Goal: Information Seeking & Learning: Learn about a topic

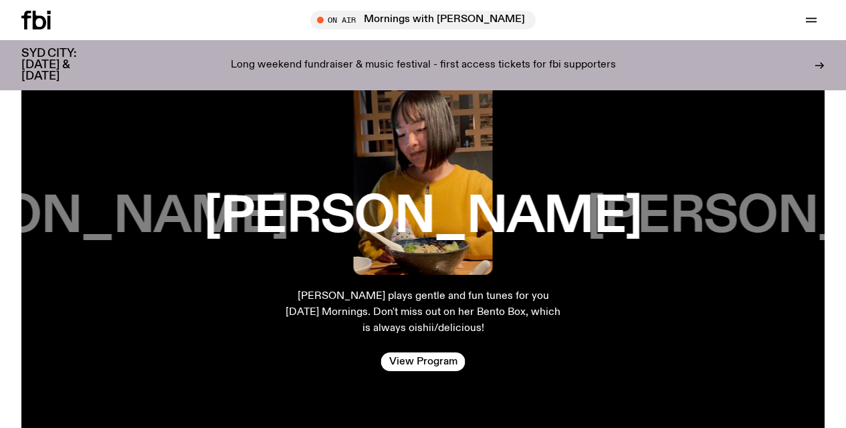
scroll to position [2529, 0]
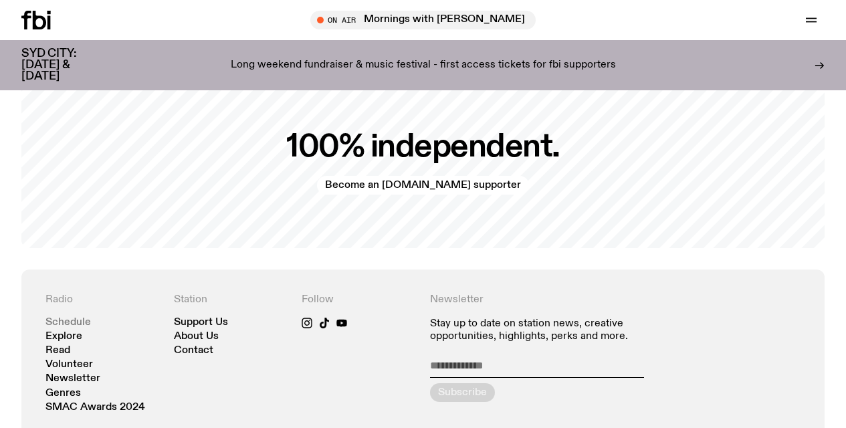
click at [64, 318] on link "Schedule" at bounding box center [67, 323] width 45 height 10
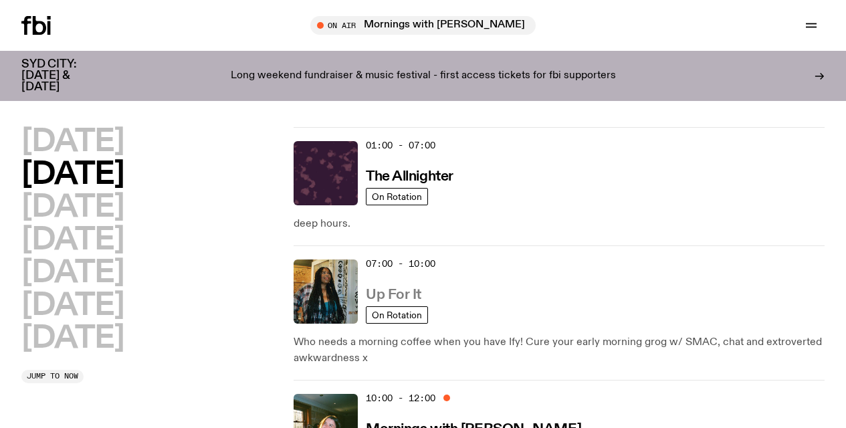
click at [375, 288] on h3 "Up For It" at bounding box center [393, 295] width 55 height 14
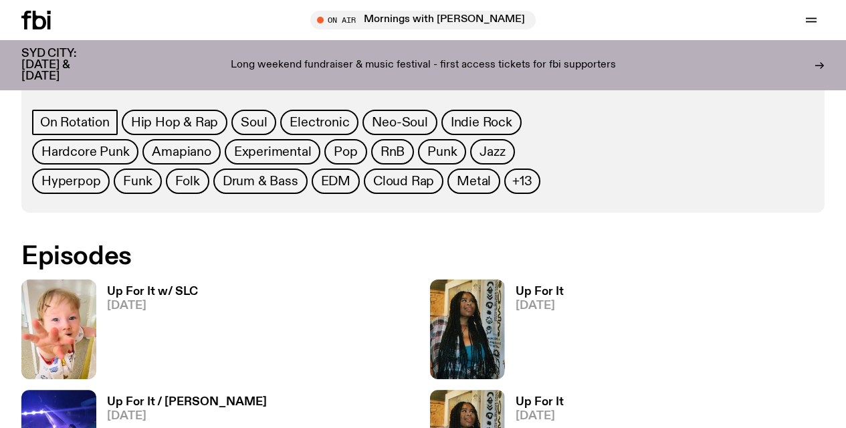
scroll to position [717, 0]
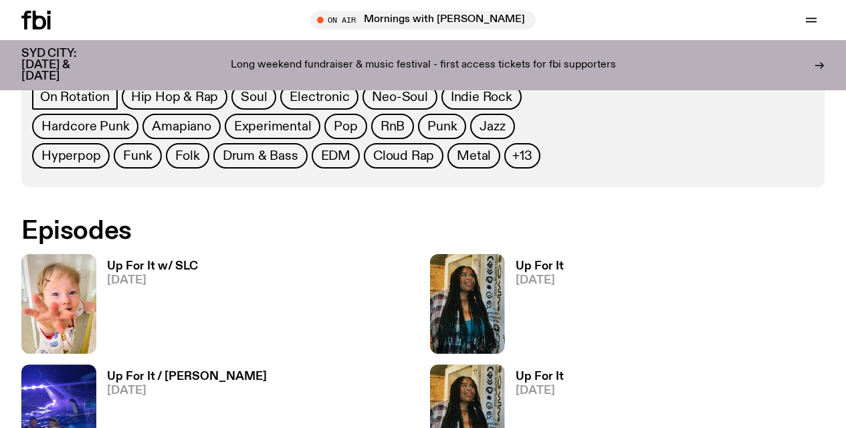
click at [138, 265] on h3 "Up For It w/ SLC" at bounding box center [152, 266] width 91 height 11
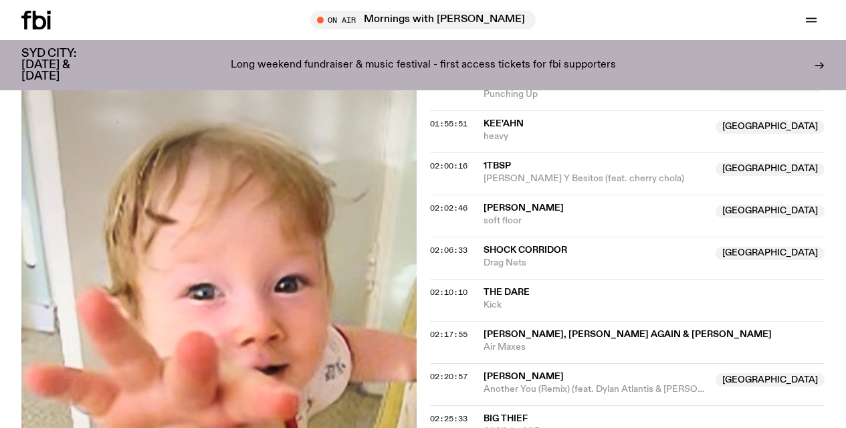
scroll to position [942, 0]
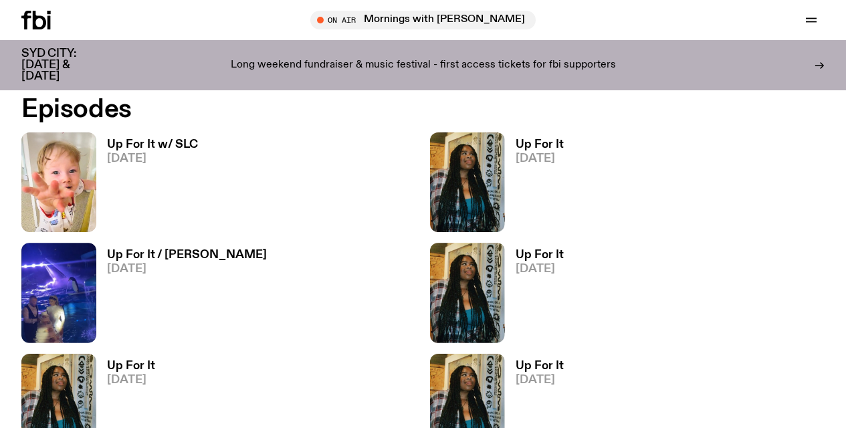
scroll to position [865, 0]
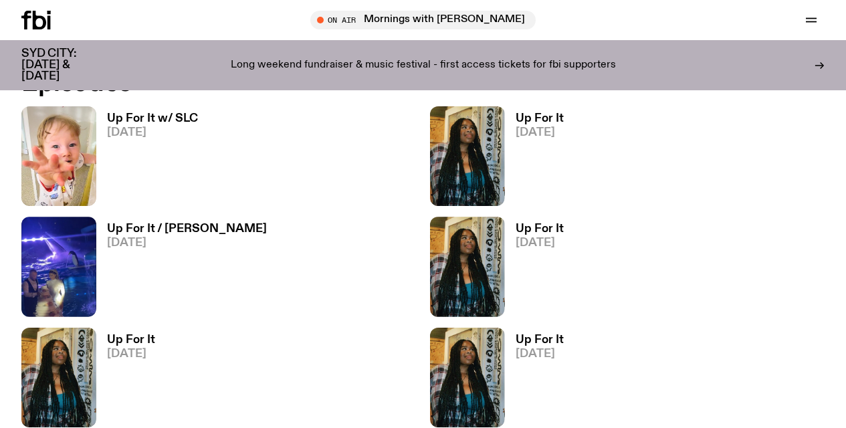
click at [166, 225] on h3 "Up For It / [PERSON_NAME]" at bounding box center [187, 228] width 160 height 11
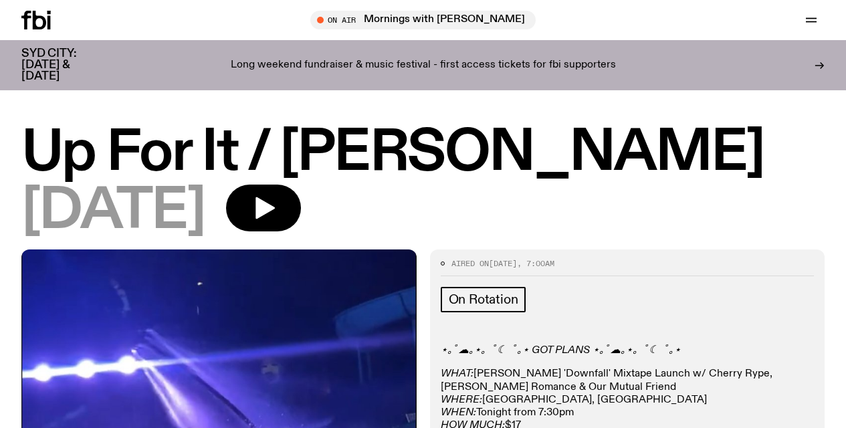
scroll to position [104, 0]
